Goal: Transaction & Acquisition: Purchase product/service

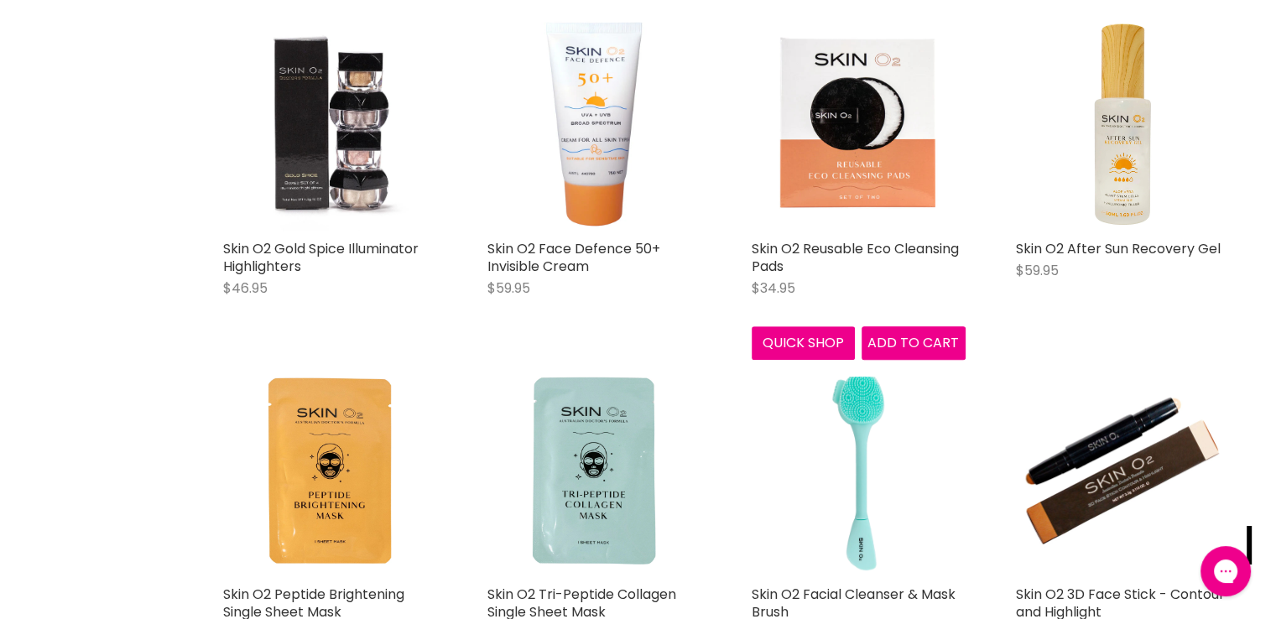
scroll to position [839, 0]
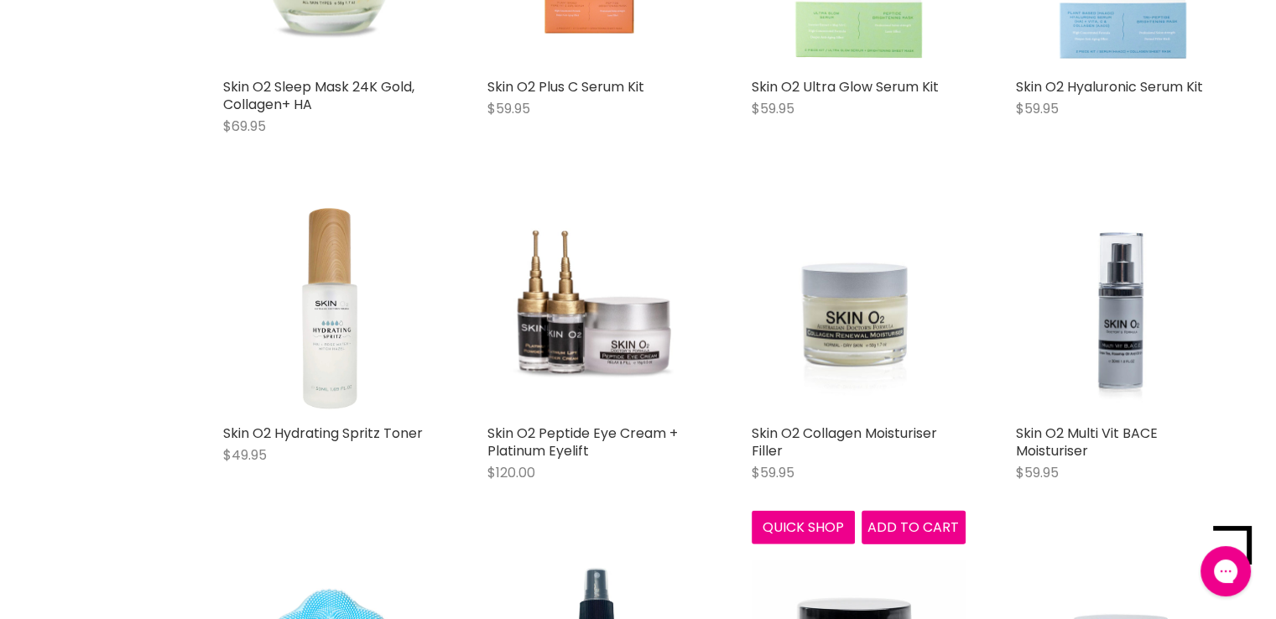
scroll to position [4108, 0]
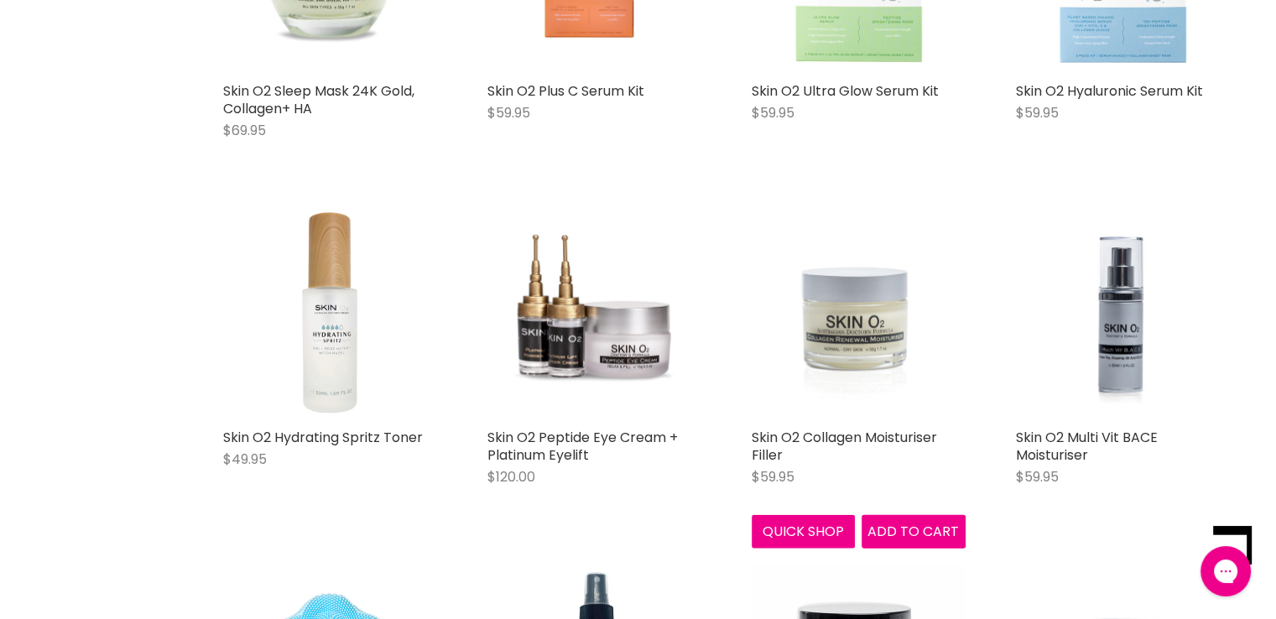
click at [839, 301] on img "Main content" at bounding box center [858, 313] width 214 height 214
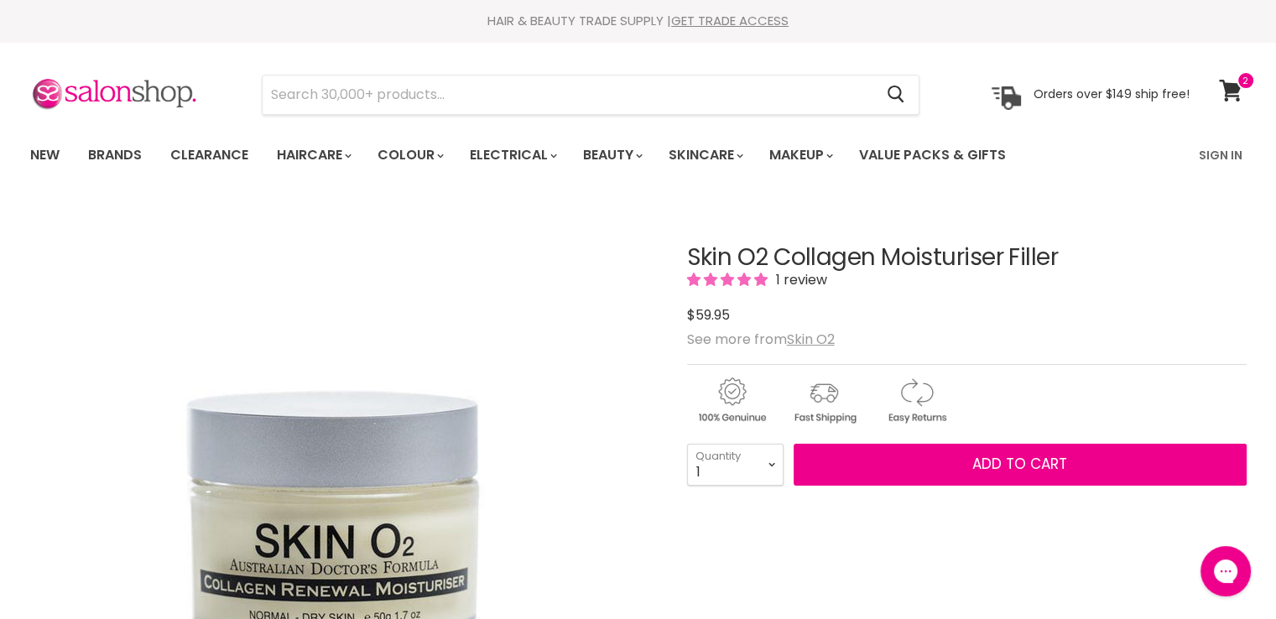
drag, startPoint x: 0, startPoint y: 0, endPoint x: 683, endPoint y: 265, distance: 732.3
copy div "Skin O2 Collagen Moisturiser Filler"
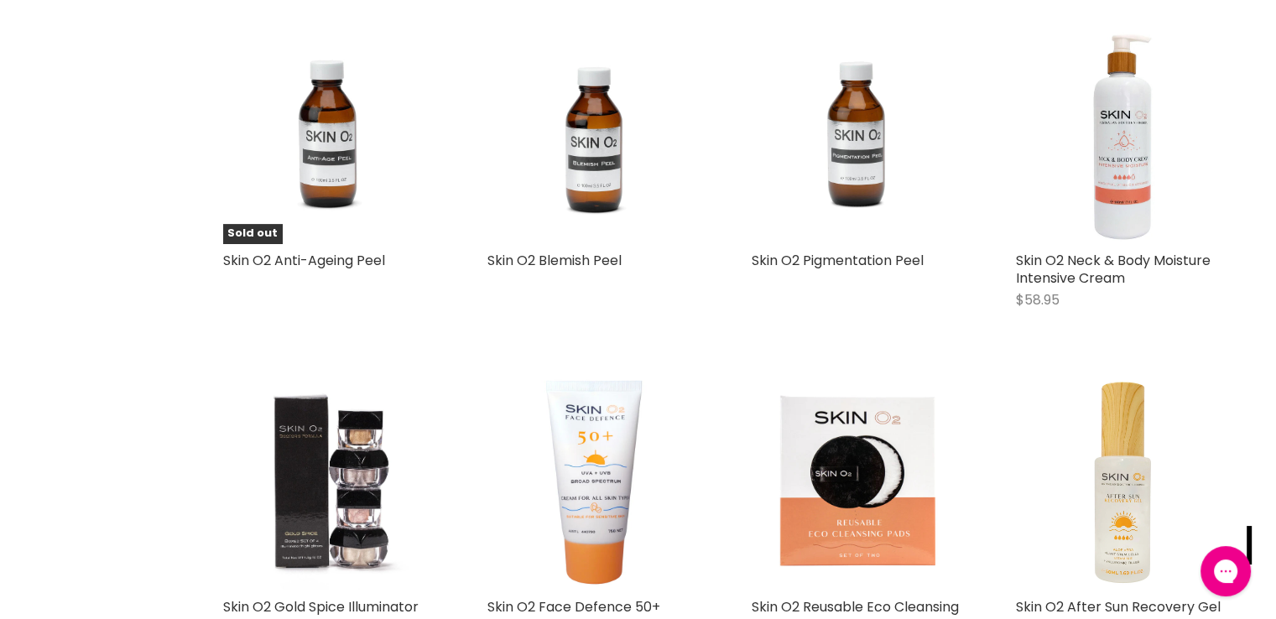
scroll to position [335, 0]
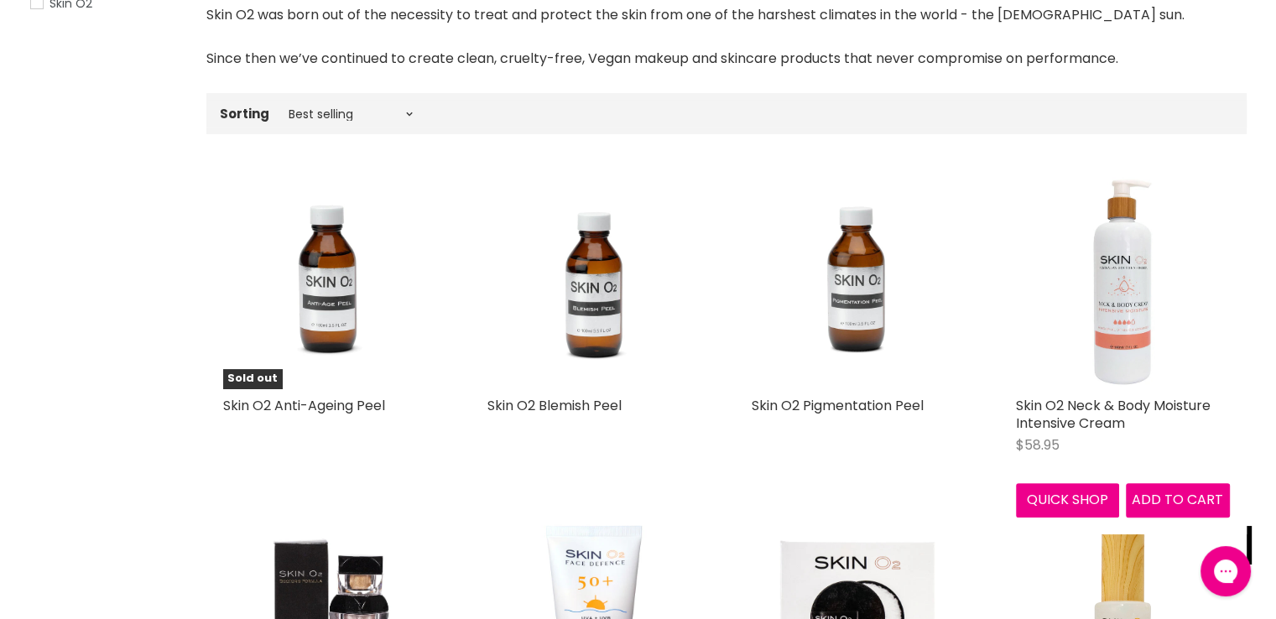
click at [1132, 302] on img "Main content" at bounding box center [1123, 281] width 214 height 214
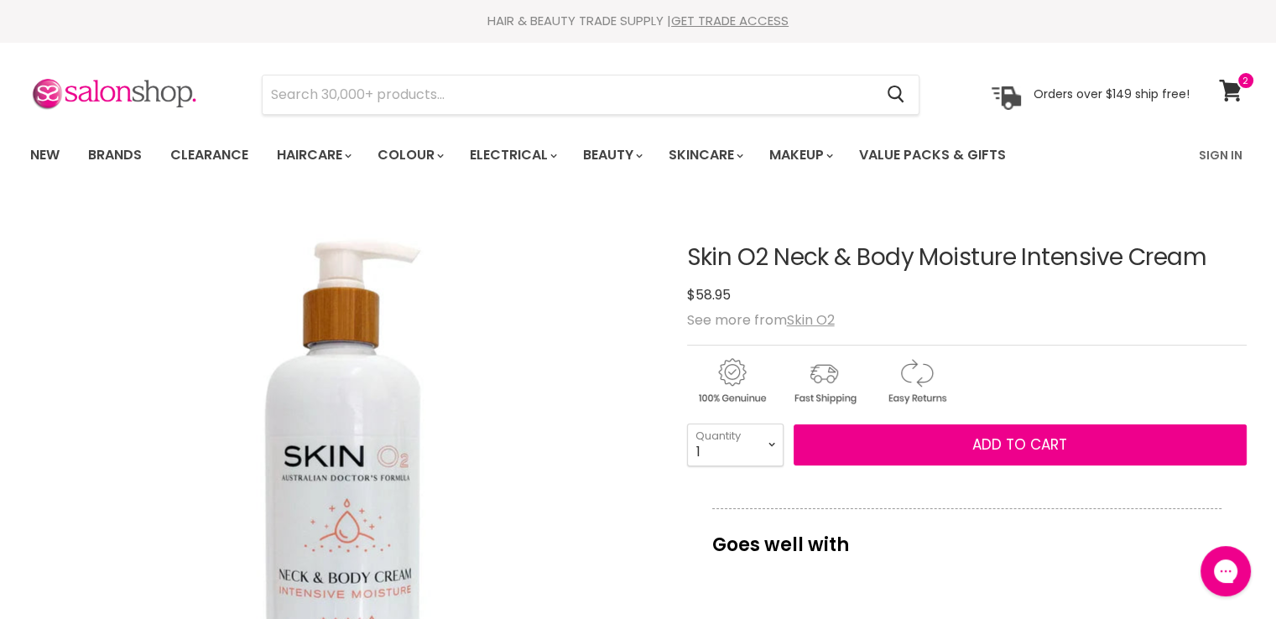
drag, startPoint x: 1220, startPoint y: 252, endPoint x: 679, endPoint y: 252, distance: 540.9
copy div "Skin O2 Neck & Body Moisture Intensive Cream"
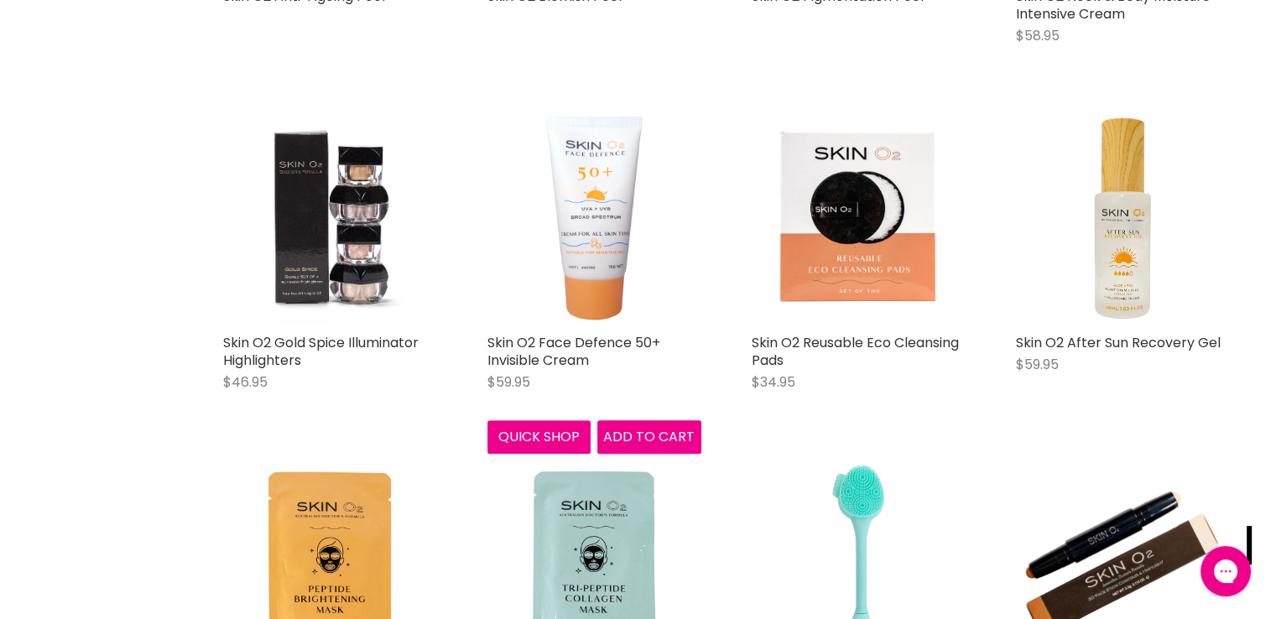
click at [574, 200] on img "Main content" at bounding box center [594, 219] width 214 height 214
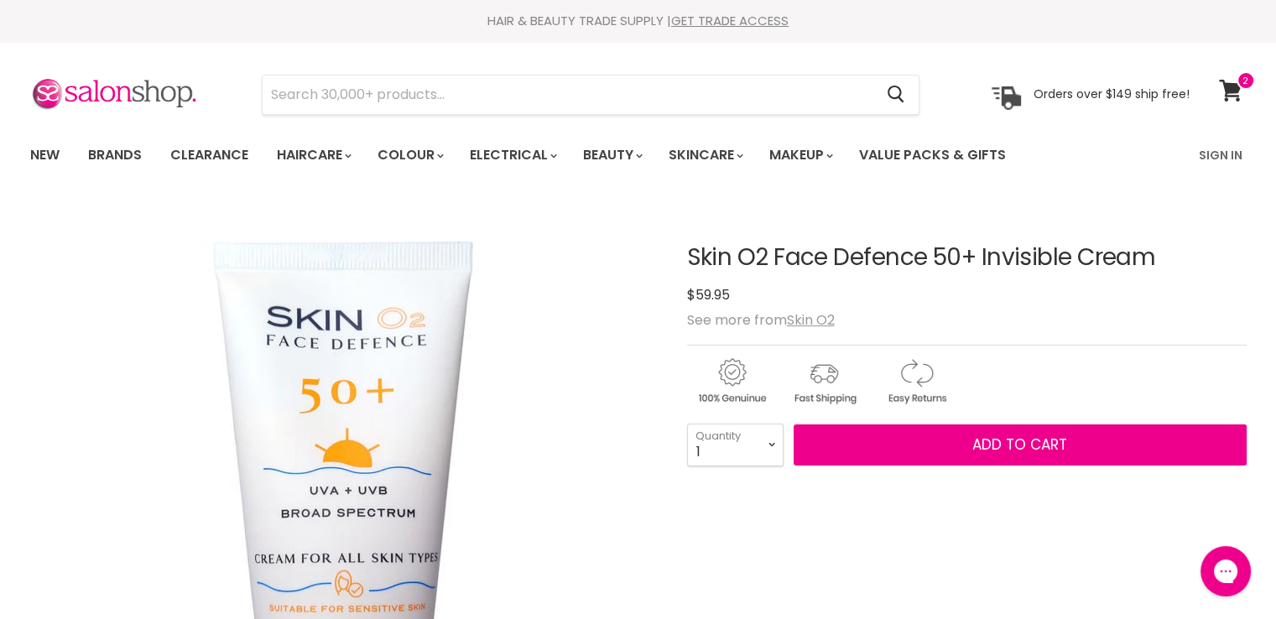
drag, startPoint x: 1194, startPoint y: 258, endPoint x: 675, endPoint y: 255, distance: 519.1
copy div "Skin O2 Face Defence 50+ Invisible Cream"
click at [439, 99] on input "Search" at bounding box center [567, 94] width 611 height 39
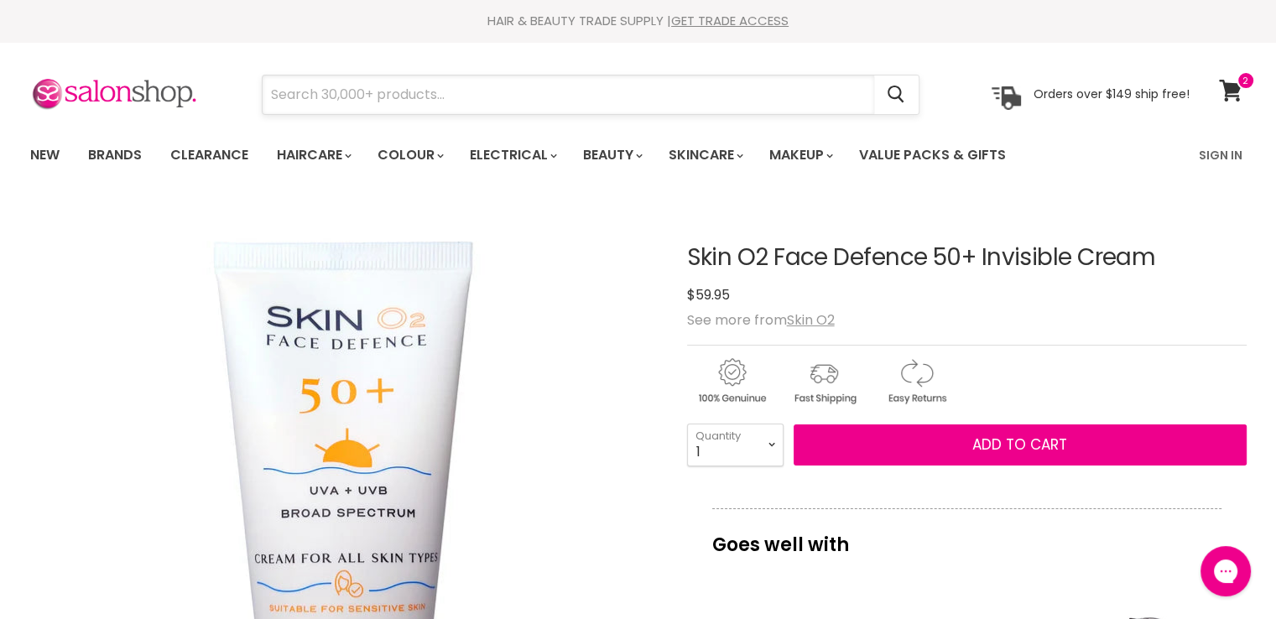
click at [397, 94] on input "Search" at bounding box center [567, 94] width 611 height 39
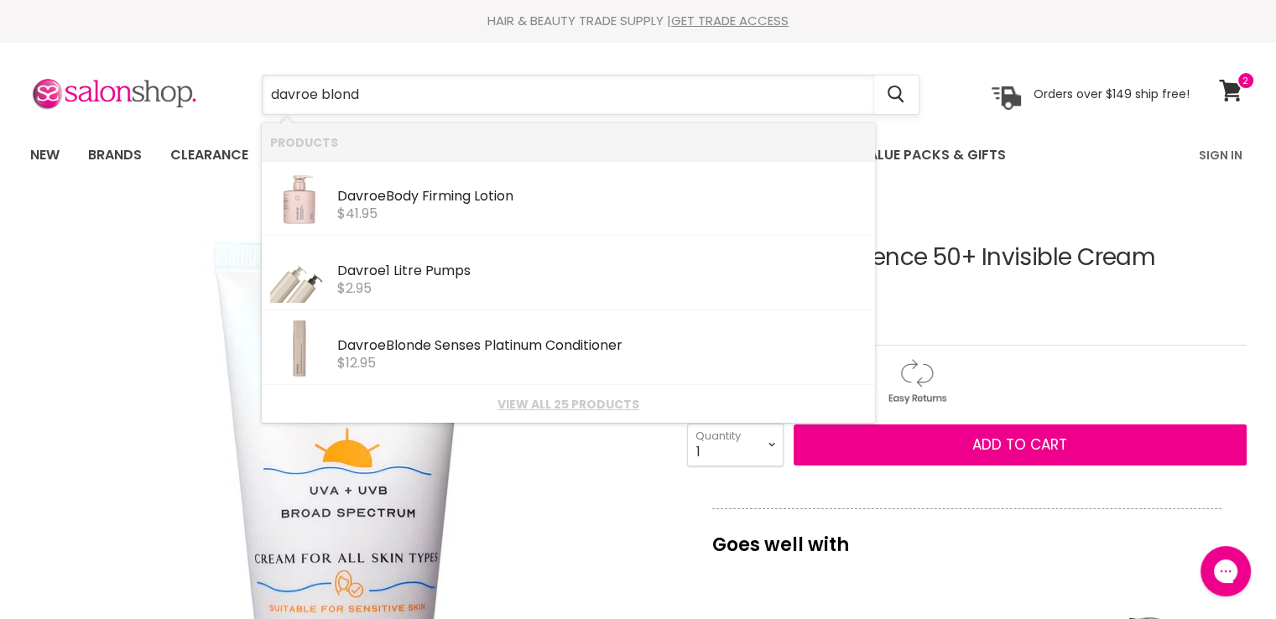
type input "davroe blonde"
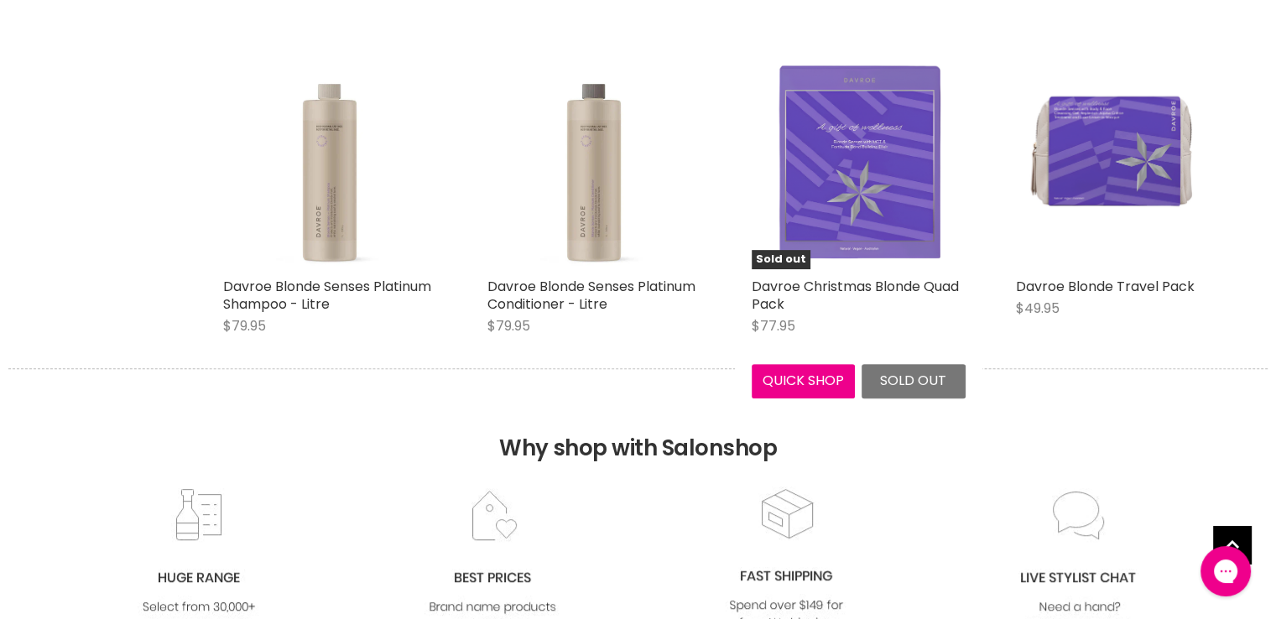
scroll to position [335, 0]
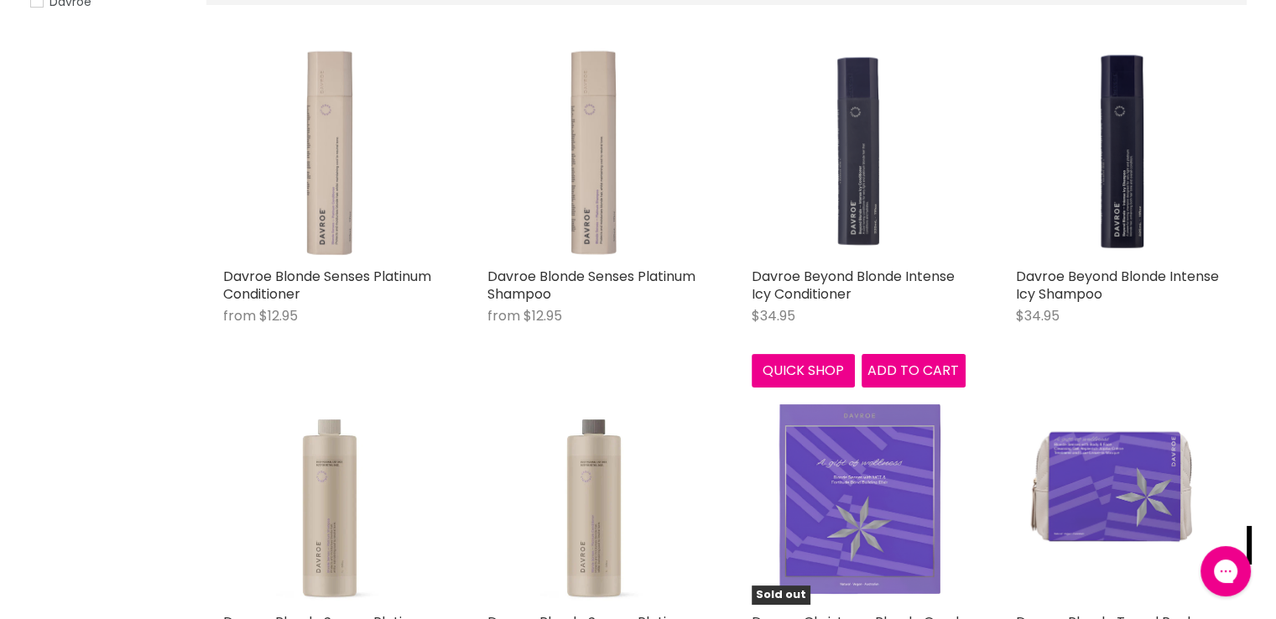
click at [865, 161] on img "Main content" at bounding box center [858, 152] width 214 height 214
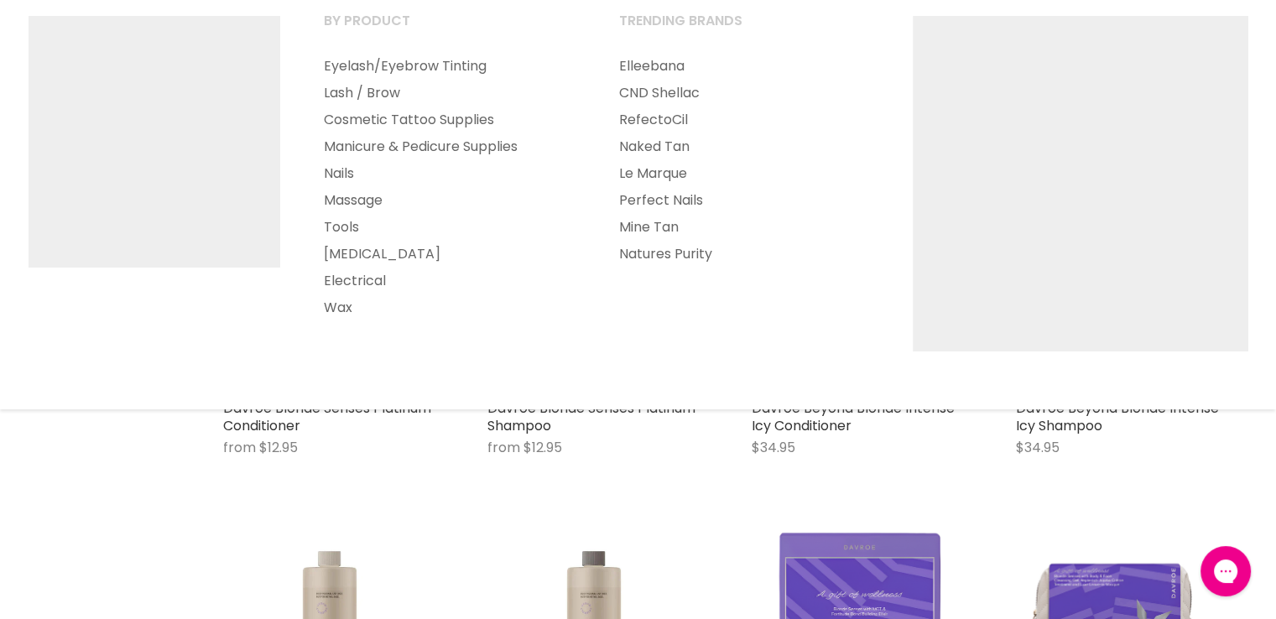
scroll to position [335, 0]
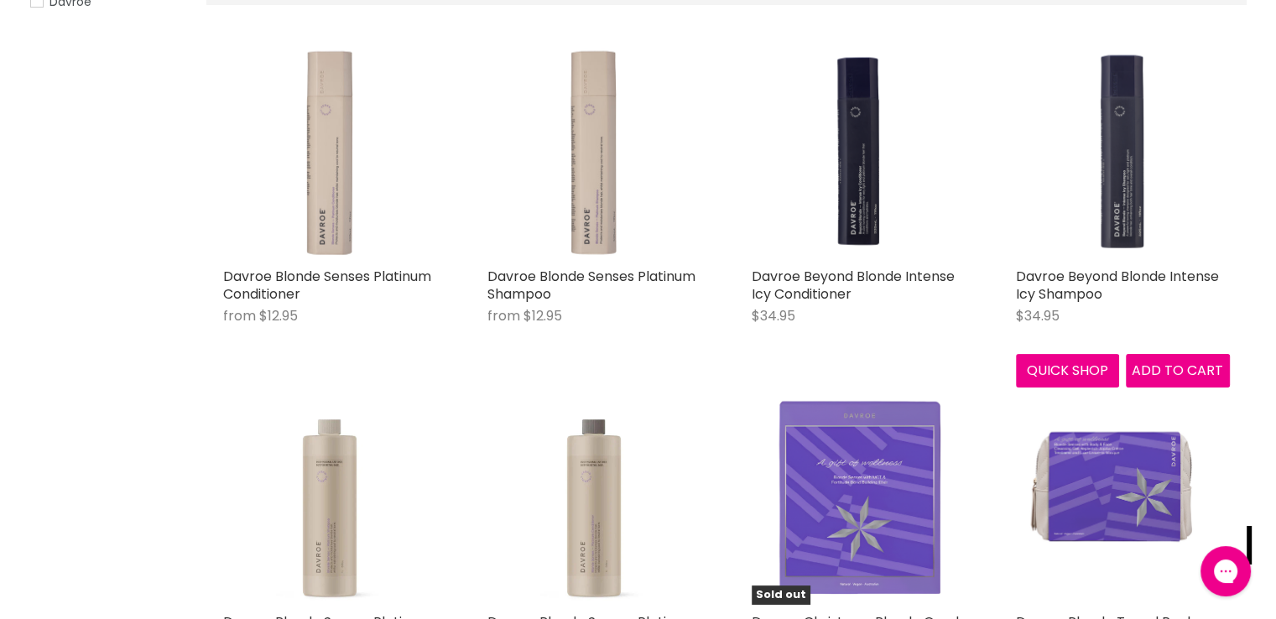
click at [1119, 159] on img "Main content" at bounding box center [1123, 152] width 214 height 214
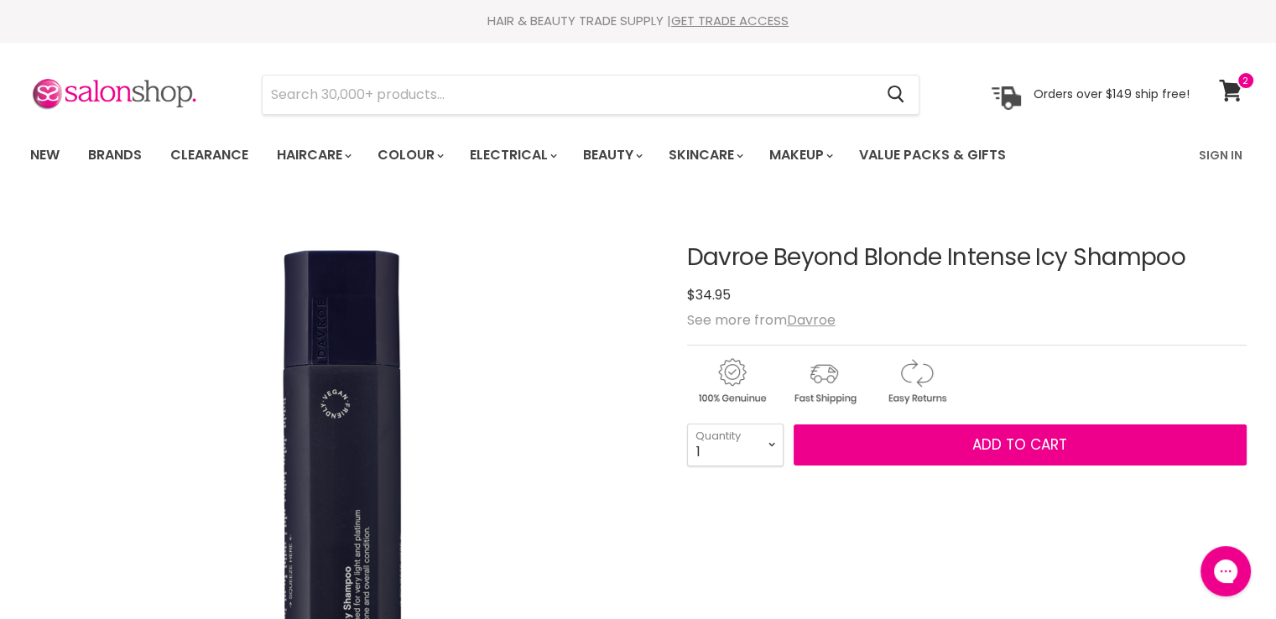
drag, startPoint x: 1199, startPoint y: 256, endPoint x: 674, endPoint y: 259, distance: 525.0
drag, startPoint x: 755, startPoint y: 273, endPoint x: 740, endPoint y: 242, distance: 34.9
drag, startPoint x: 1232, startPoint y: 269, endPoint x: 787, endPoint y: 252, distance: 444.8
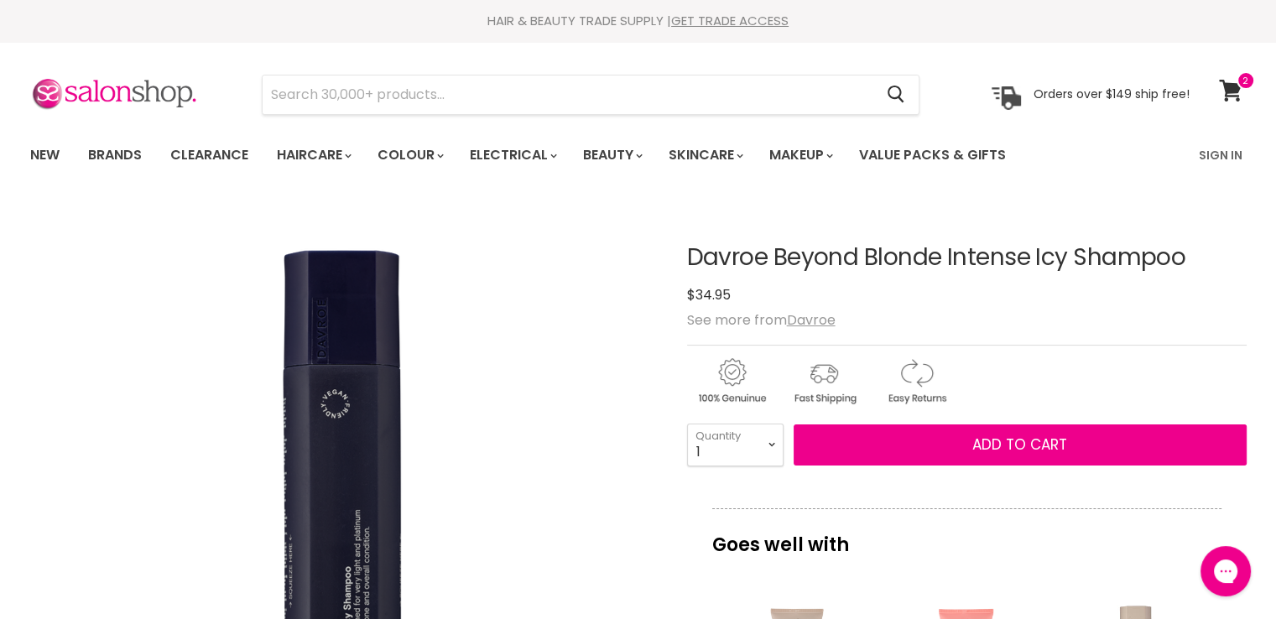
click at [782, 251] on h1 "Davroe Beyond Blonde Intense Icy Shampoo" at bounding box center [966, 258] width 559 height 26
drag, startPoint x: 689, startPoint y: 252, endPoint x: 1182, endPoint y: 258, distance: 493.1
click at [1182, 258] on h1 "Davroe Beyond Blonde Intense Icy Shampoo" at bounding box center [966, 258] width 559 height 26
copy h1 "Davroe Beyond Blonde Intense Icy Shampoo"
